Goal: Task Accomplishment & Management: Manage account settings

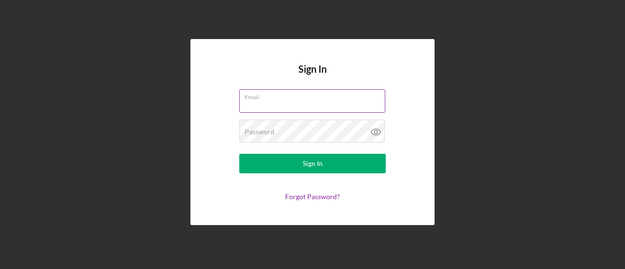
click at [280, 104] on input "Email" at bounding box center [312, 100] width 146 height 23
type input "[EMAIL_ADDRESS][DOMAIN_NAME]"
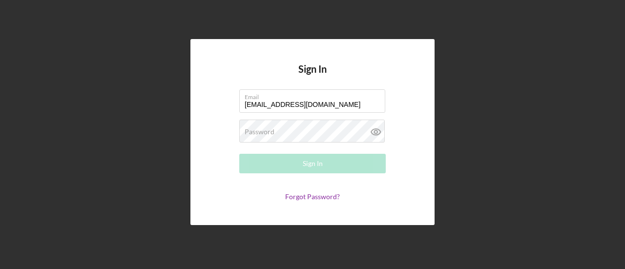
drag, startPoint x: 209, startPoint y: 121, endPoint x: 231, endPoint y: 124, distance: 22.3
click at [210, 121] on div "Sign In Email [EMAIL_ADDRESS][DOMAIN_NAME] Password Required Sign In Forgot Pas…" at bounding box center [312, 132] width 244 height 186
click at [268, 127] on div "Password Required" at bounding box center [312, 132] width 146 height 24
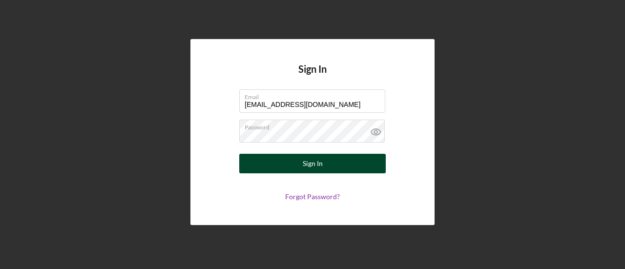
drag, startPoint x: 301, startPoint y: 161, endPoint x: 307, endPoint y: 158, distance: 6.5
click at [303, 160] on button "Sign In" at bounding box center [312, 164] width 146 height 20
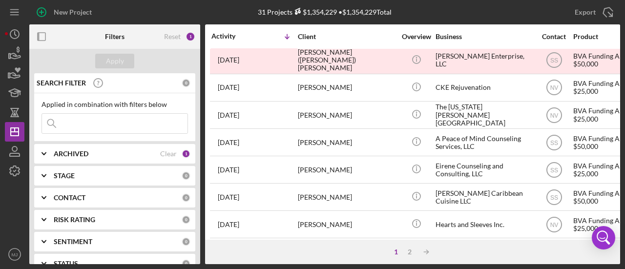
scroll to position [439, 0]
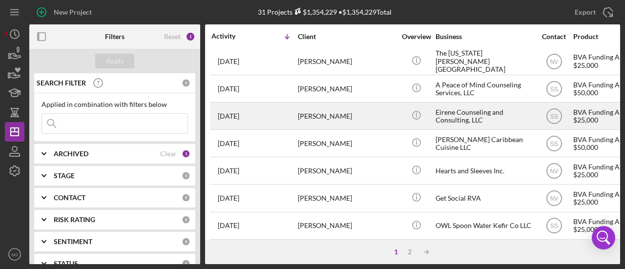
click at [467, 107] on div "Eirene Counseling and Consulting, LLC" at bounding box center [484, 116] width 98 height 26
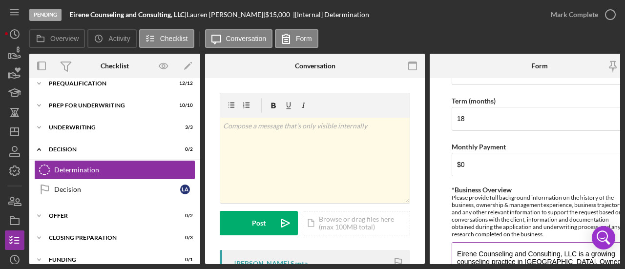
scroll to position [293, 0]
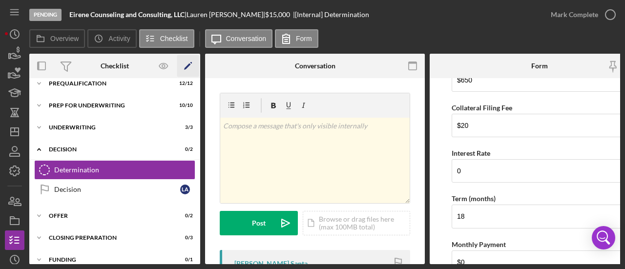
click at [190, 65] on icon "Icon/Edit" at bounding box center [188, 66] width 22 height 22
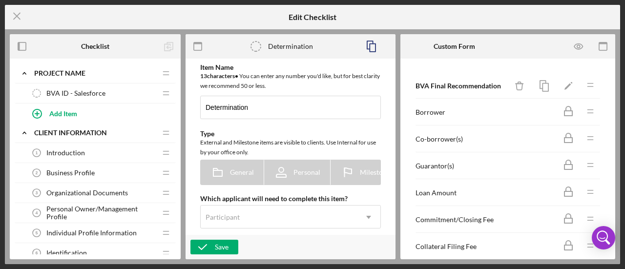
type textarea "<div>Complete the BVA Recommendation and upload here any documents created duri…"
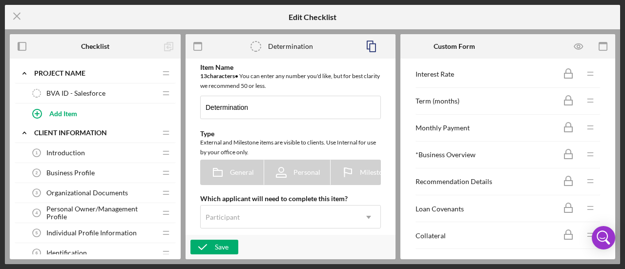
scroll to position [150, 0]
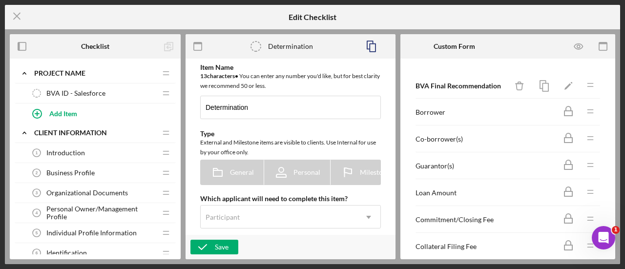
type textarea "<div>Complete the BVA Recommendation and upload here any documents created duri…"
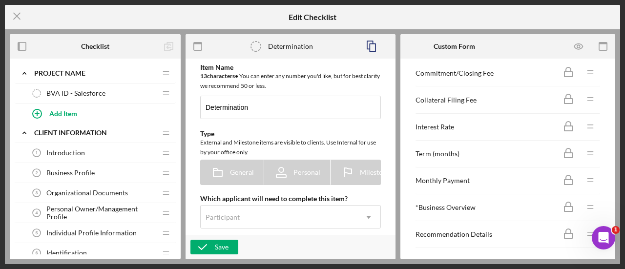
scroll to position [195, 0]
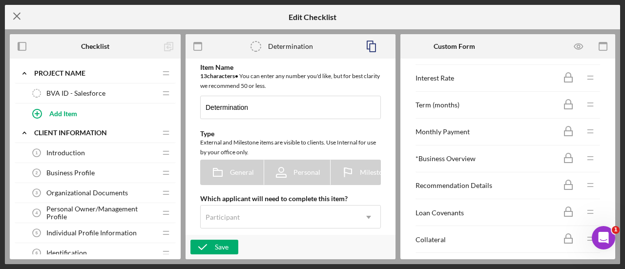
click at [22, 21] on icon "Icon/Menu Close" at bounding box center [17, 16] width 24 height 24
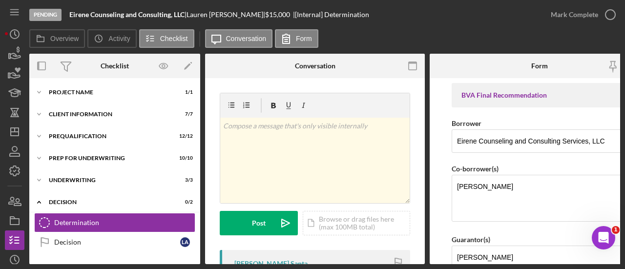
scroll to position [51, 0]
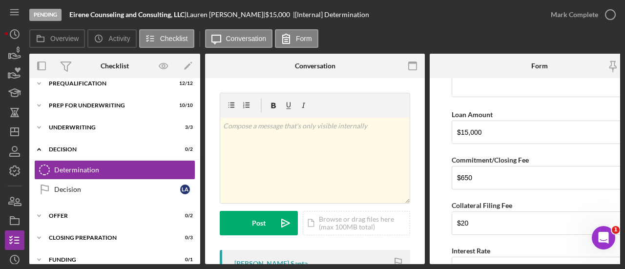
scroll to position [342, 0]
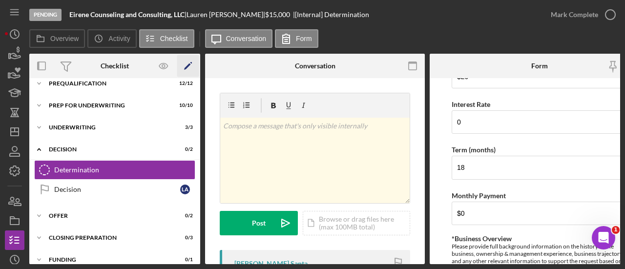
click at [192, 60] on icon "Icon/Edit" at bounding box center [188, 66] width 22 height 22
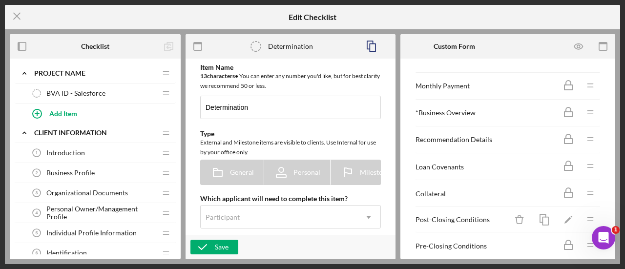
scroll to position [199, 0]
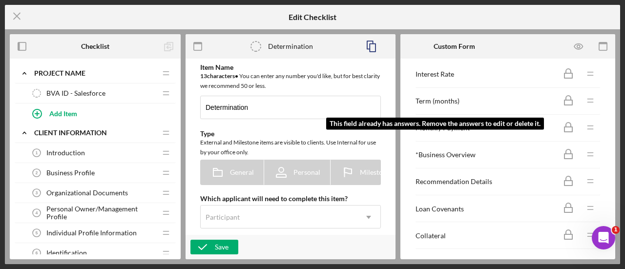
click at [567, 118] on icon at bounding box center [568, 127] width 24 height 24
click at [564, 127] on rect at bounding box center [568, 129] width 8 height 5
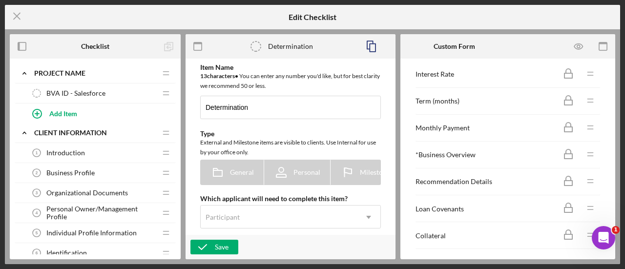
click at [485, 124] on div "Monthly Payment" at bounding box center [485, 128] width 141 height 8
click at [460, 124] on div "Monthly Payment" at bounding box center [485, 128] width 141 height 8
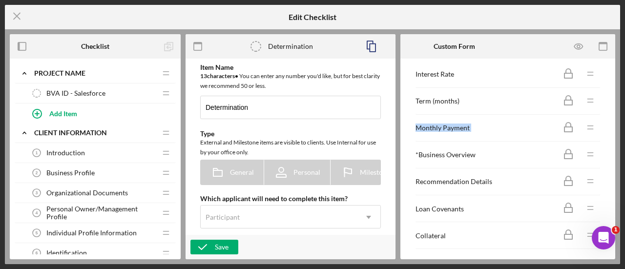
click at [460, 124] on div "Monthly Payment" at bounding box center [485, 128] width 141 height 8
click at [17, 15] on icon "Icon/Menu Close" at bounding box center [17, 16] width 24 height 24
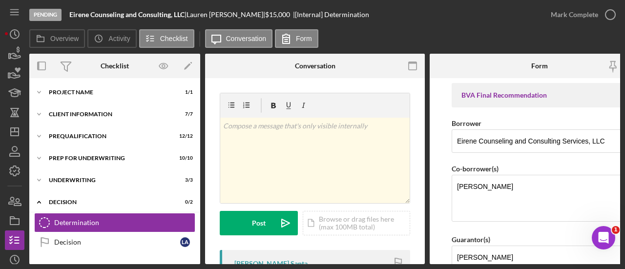
scroll to position [51, 0]
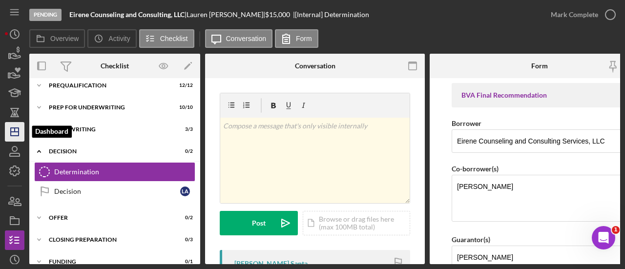
click at [11, 125] on icon "Icon/Dashboard" at bounding box center [14, 132] width 24 height 24
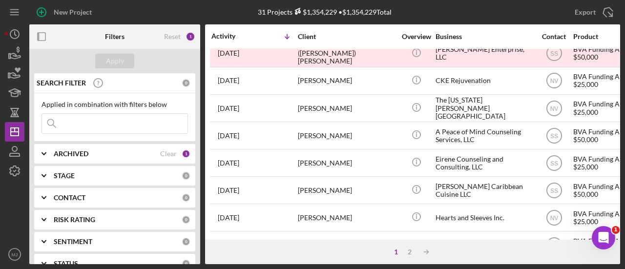
scroll to position [439, 0]
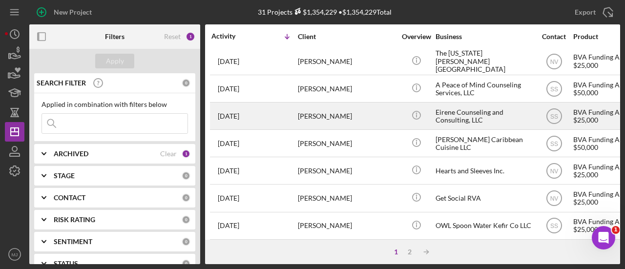
click at [456, 112] on div "Eirene Counseling and Consulting, LLC" at bounding box center [484, 116] width 98 height 26
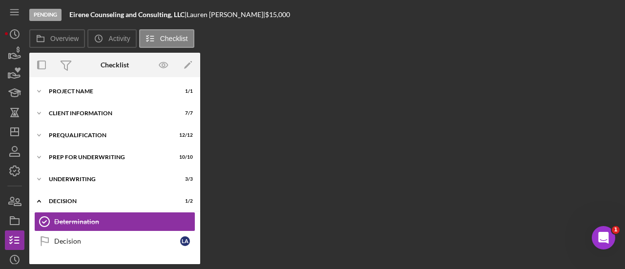
scroll to position [51, 0]
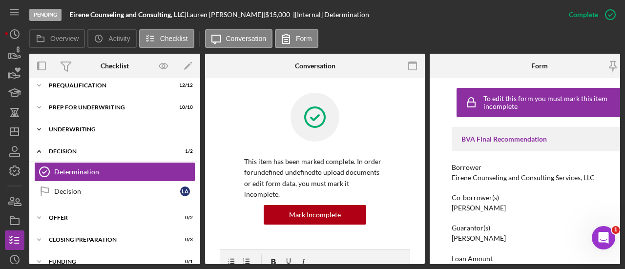
click at [71, 132] on div "Underwriting" at bounding box center [118, 129] width 139 height 6
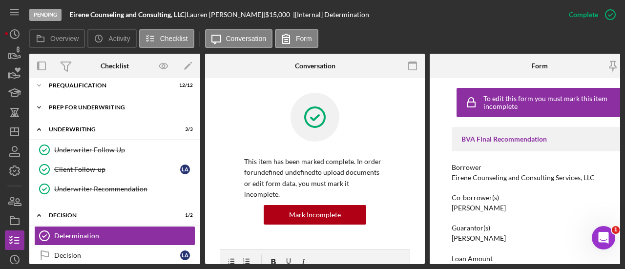
click at [72, 106] on div "Prep for Underwriting" at bounding box center [118, 107] width 139 height 6
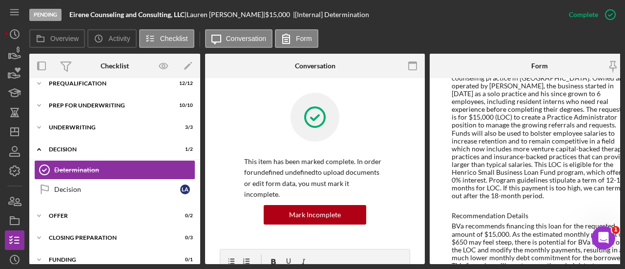
scroll to position [390, 0]
